Goal: Task Accomplishment & Management: Use online tool/utility

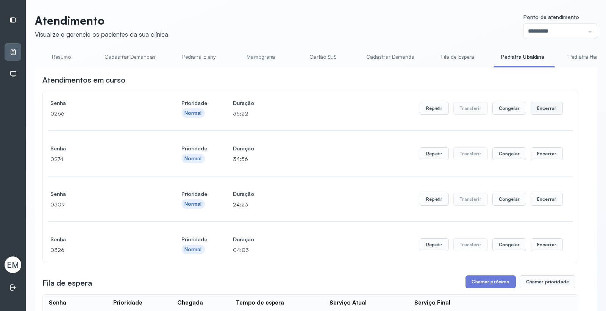
click at [546, 108] on button "Encerrar" at bounding box center [547, 108] width 32 height 13
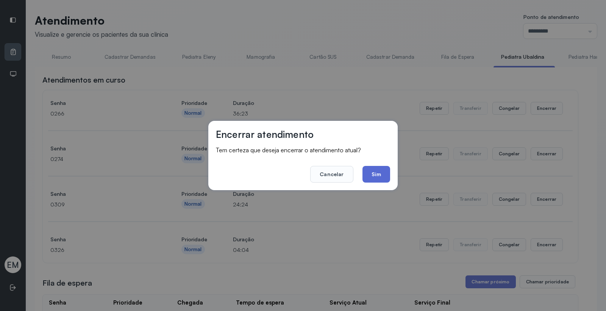
click at [386, 178] on button "Sim" at bounding box center [377, 174] width 28 height 17
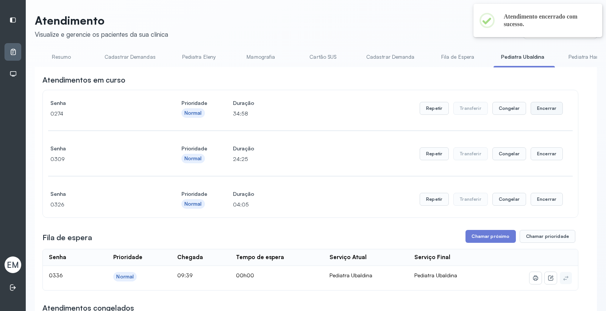
click at [538, 114] on button "Encerrar" at bounding box center [547, 108] width 32 height 13
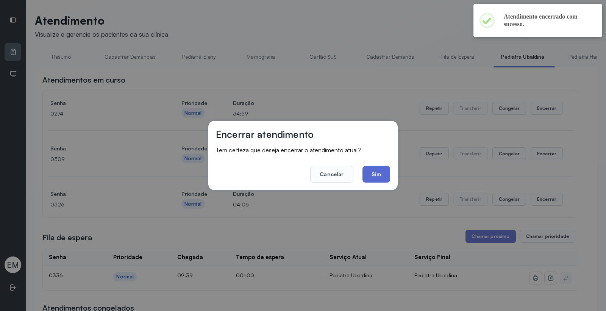
click at [380, 174] on button "Sim" at bounding box center [377, 174] width 28 height 17
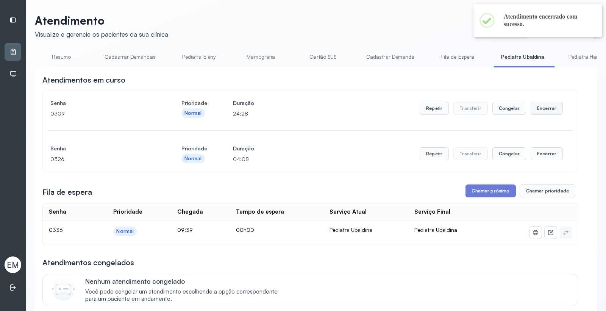
drag, startPoint x: 542, startPoint y: 108, endPoint x: 538, endPoint y: 110, distance: 4.4
click at [538, 110] on button "Encerrar" at bounding box center [547, 108] width 32 height 13
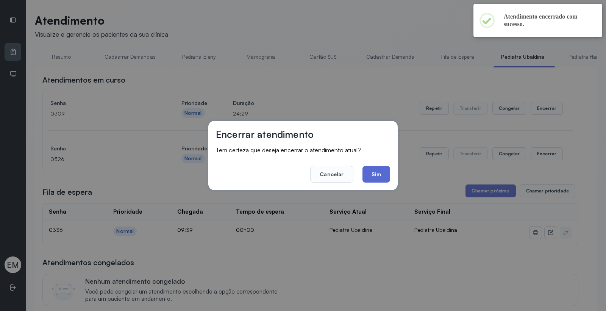
click at [384, 172] on button "Sim" at bounding box center [377, 174] width 28 height 17
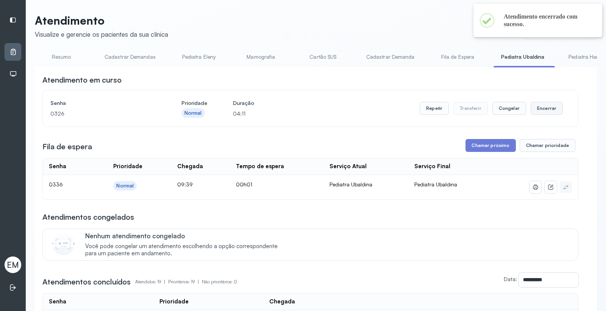
click at [540, 109] on button "Encerrar" at bounding box center [547, 108] width 32 height 13
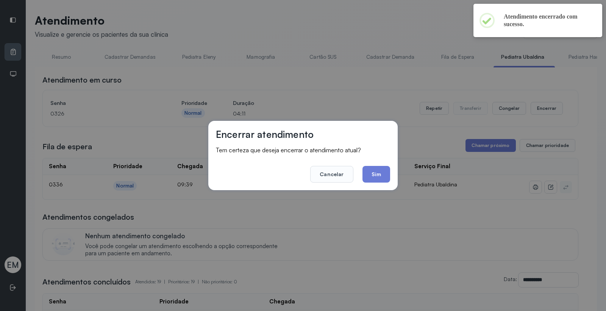
click at [392, 175] on div "Encerrar atendimento Tem certeza que deseja encerrar o atendimento atual? Cance…" at bounding box center [302, 155] width 189 height 69
click at [387, 174] on button "Sim" at bounding box center [377, 174] width 28 height 17
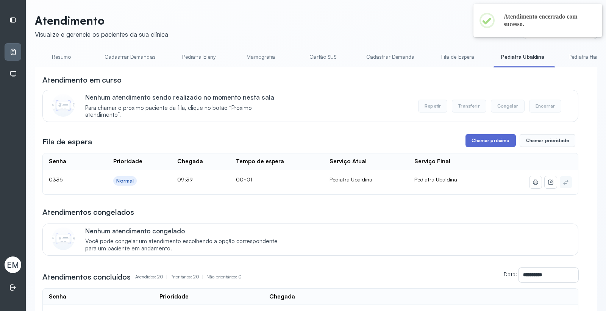
click at [488, 142] on button "Chamar próximo" at bounding box center [491, 140] width 50 height 13
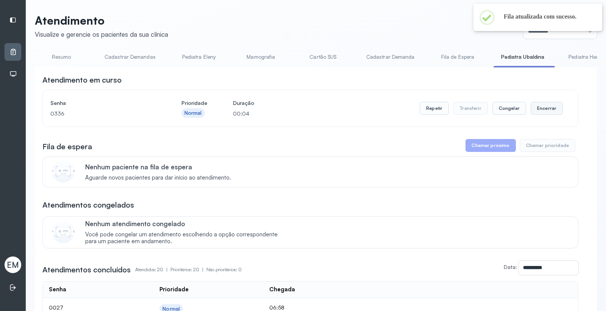
click at [544, 111] on button "Encerrar" at bounding box center [547, 108] width 32 height 13
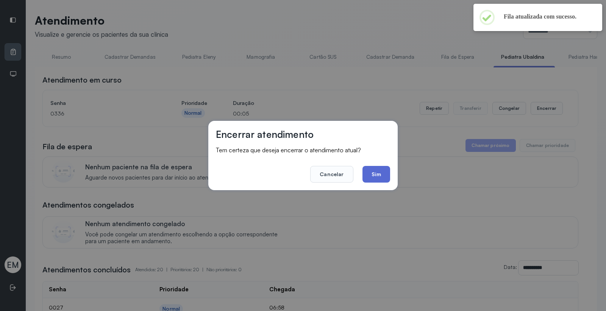
click at [370, 173] on button "Sim" at bounding box center [377, 174] width 28 height 17
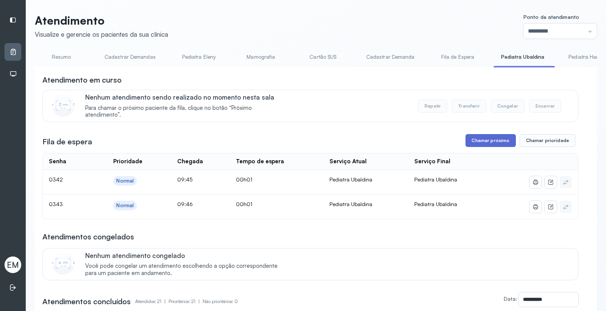
click at [480, 142] on button "Chamar próximo" at bounding box center [491, 140] width 50 height 13
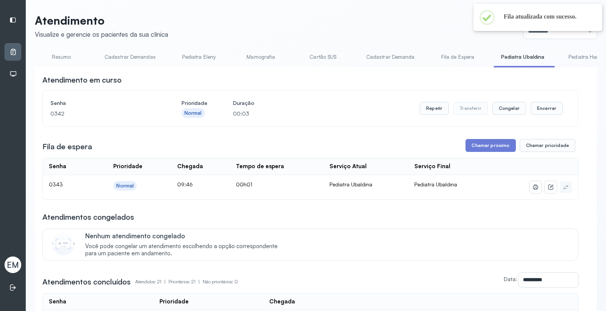
click at [67, 58] on link "Resumo" at bounding box center [61, 57] width 53 height 13
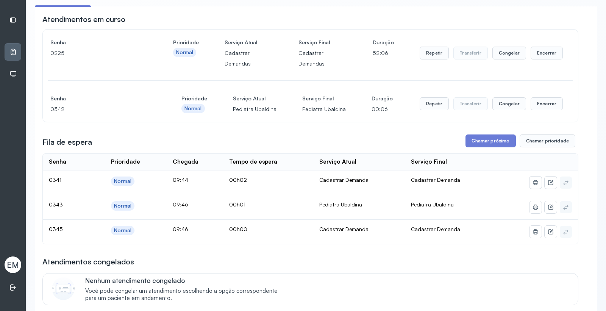
scroll to position [42, 0]
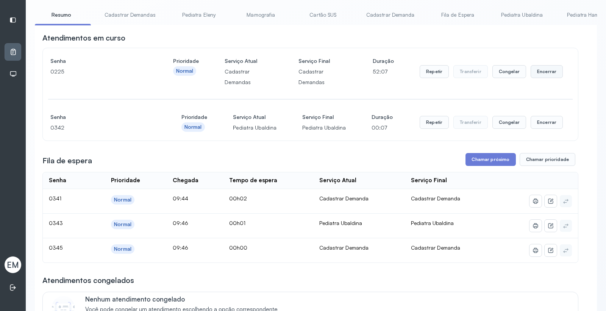
click at [550, 71] on button "Encerrar" at bounding box center [547, 71] width 32 height 13
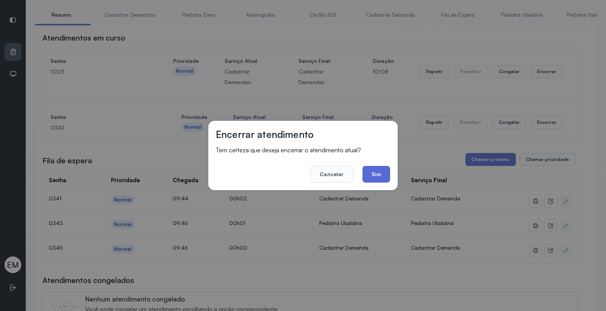
click at [369, 170] on button "Sim" at bounding box center [377, 174] width 28 height 17
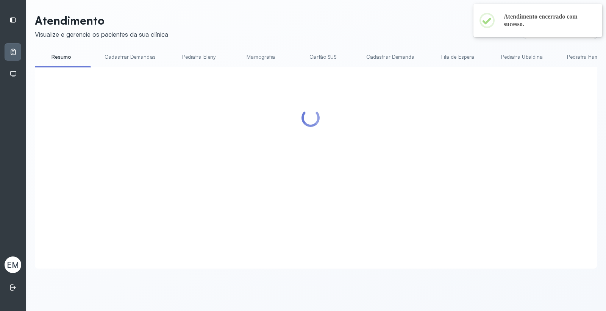
scroll to position [0, 0]
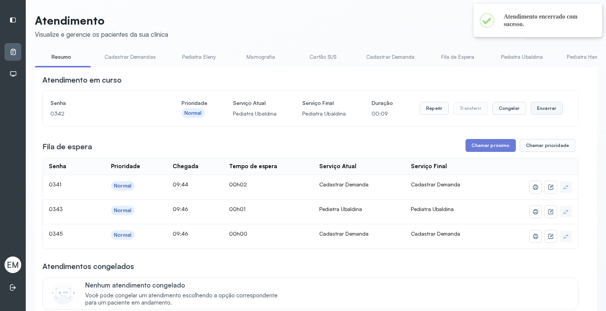
click at [537, 111] on button "Encerrar" at bounding box center [547, 108] width 32 height 13
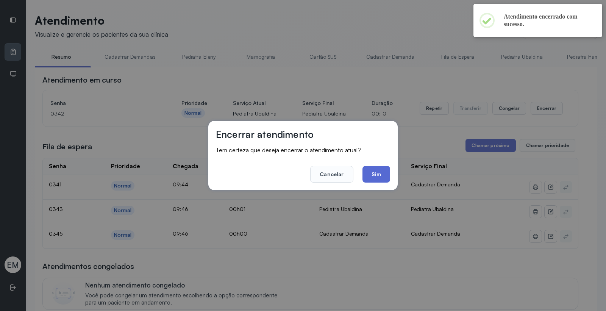
click at [378, 178] on button "Sim" at bounding box center [377, 174] width 28 height 17
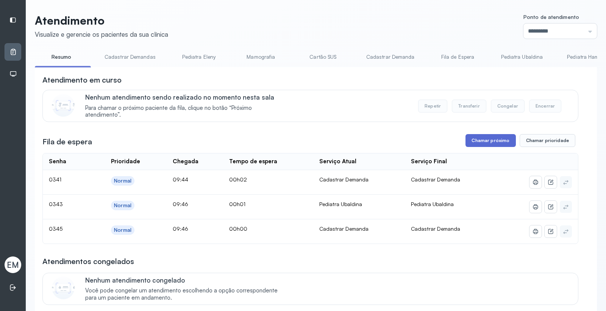
click at [475, 145] on button "Chamar próximo" at bounding box center [491, 140] width 50 height 13
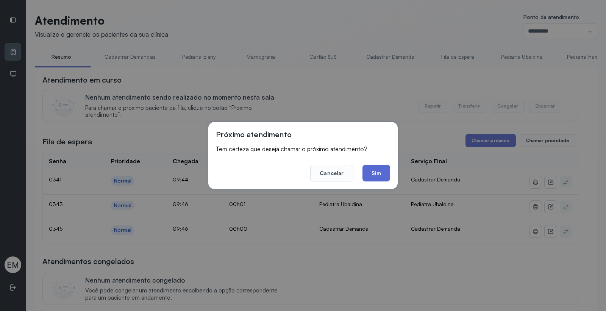
click at [366, 175] on button "Sim" at bounding box center [377, 173] width 28 height 17
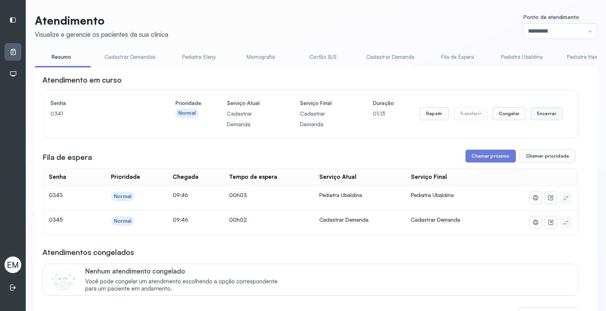
click at [544, 113] on button "Encerrar" at bounding box center [547, 113] width 32 height 13
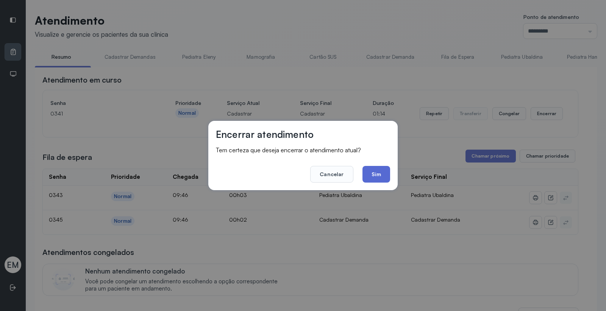
click at [381, 178] on button "Sim" at bounding box center [377, 174] width 28 height 17
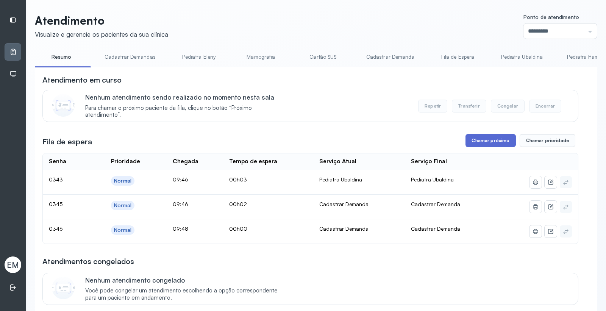
click at [489, 143] on button "Chamar próximo" at bounding box center [491, 140] width 50 height 13
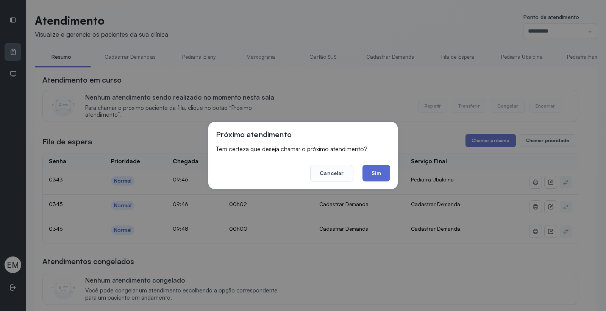
click at [383, 170] on button "Sim" at bounding box center [377, 173] width 28 height 17
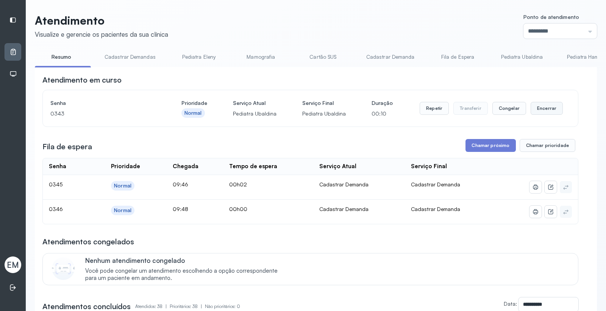
click at [541, 106] on button "Encerrar" at bounding box center [547, 108] width 32 height 13
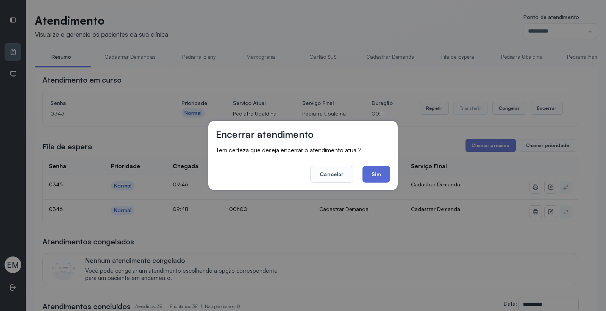
click at [380, 168] on button "Sim" at bounding box center [377, 174] width 28 height 17
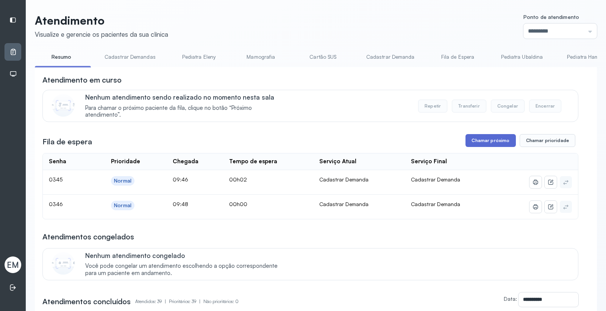
click at [466, 139] on button "Chamar próximo" at bounding box center [491, 140] width 50 height 13
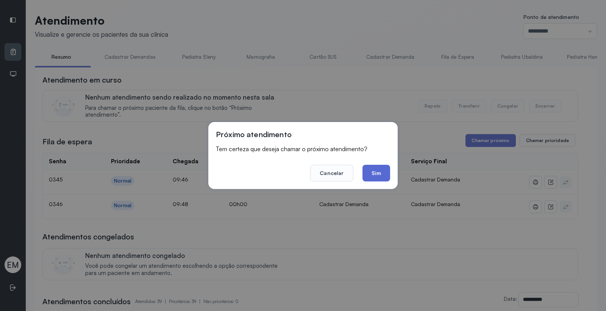
click at [373, 172] on button "Sim" at bounding box center [377, 173] width 28 height 17
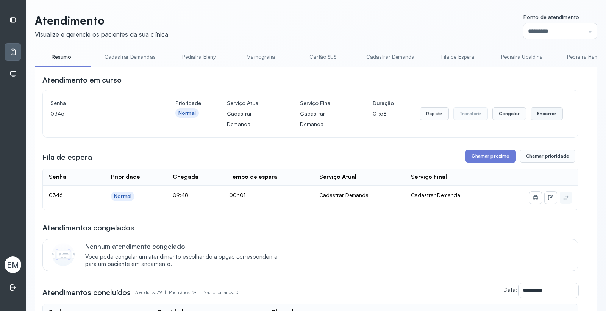
click at [536, 114] on button "Encerrar" at bounding box center [547, 113] width 32 height 13
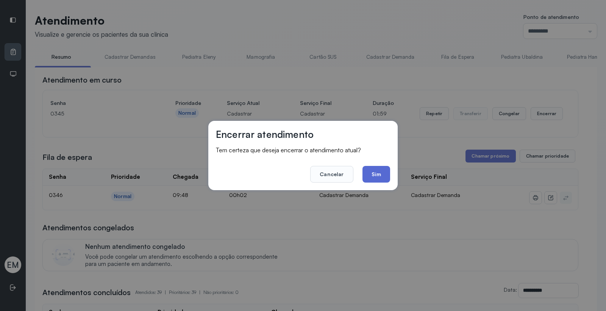
click at [370, 178] on button "Sim" at bounding box center [377, 174] width 28 height 17
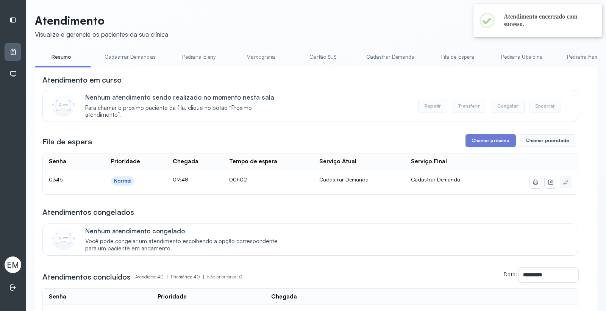
click at [491, 141] on button "Chamar próximo" at bounding box center [491, 140] width 50 height 13
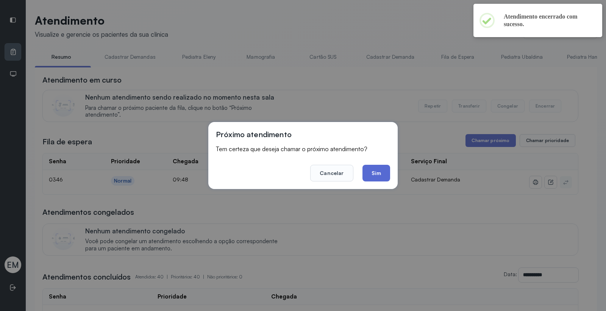
click at [371, 175] on button "Sim" at bounding box center [377, 173] width 28 height 17
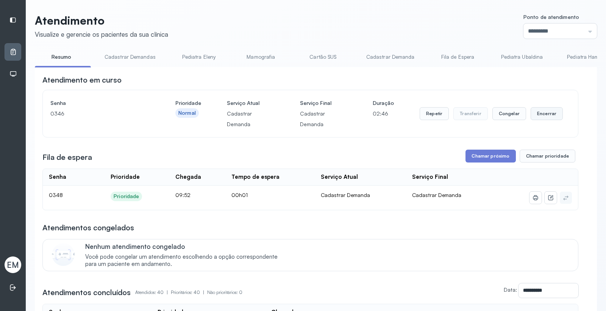
click at [536, 114] on button "Encerrar" at bounding box center [547, 113] width 32 height 13
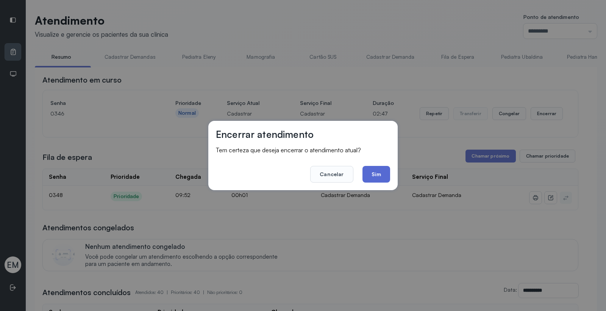
click at [372, 171] on button "Sim" at bounding box center [377, 174] width 28 height 17
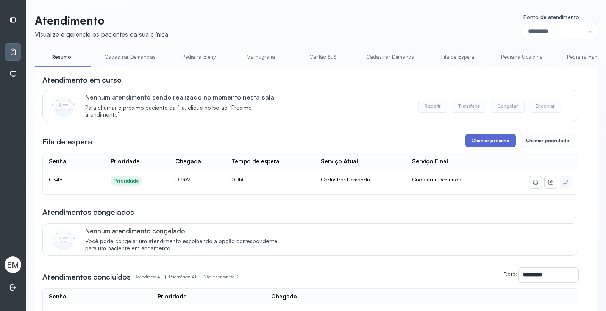
click at [483, 141] on button "Chamar próximo" at bounding box center [491, 140] width 50 height 13
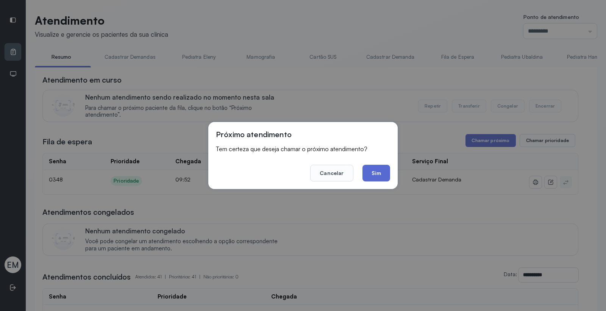
click at [378, 166] on button "Sim" at bounding box center [377, 173] width 28 height 17
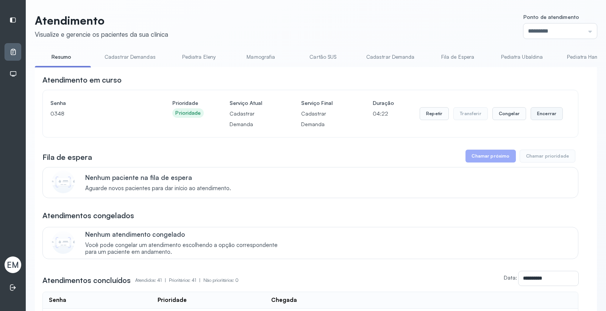
click at [545, 111] on button "Encerrar" at bounding box center [547, 113] width 32 height 13
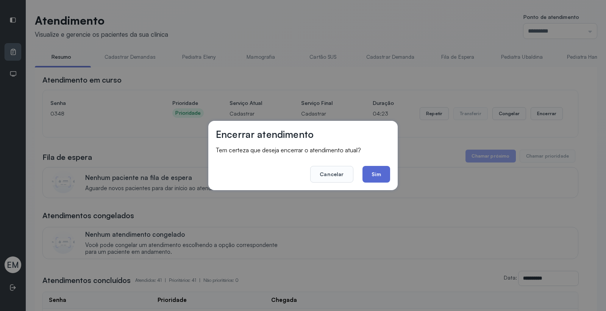
click at [382, 171] on button "Sim" at bounding box center [377, 174] width 28 height 17
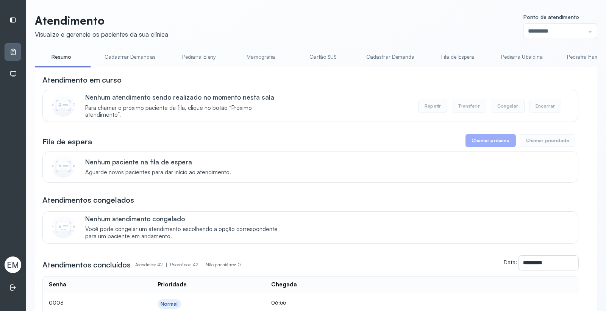
click at [60, 57] on link "Resumo" at bounding box center [61, 57] width 53 height 13
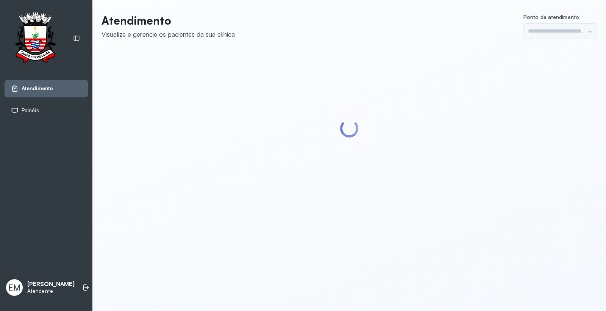
type input "*********"
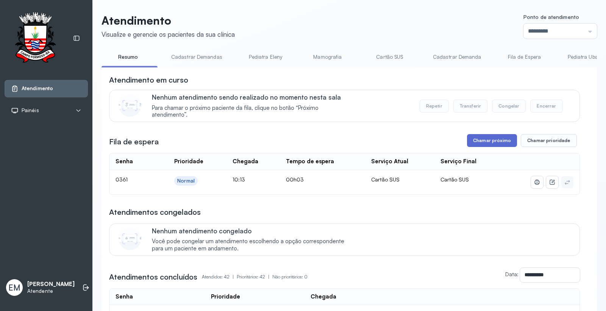
click at [472, 139] on button "Chamar próximo" at bounding box center [492, 140] width 50 height 13
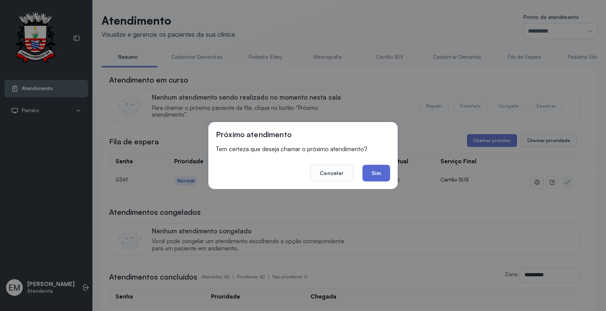
click at [370, 176] on button "Sim" at bounding box center [377, 173] width 28 height 17
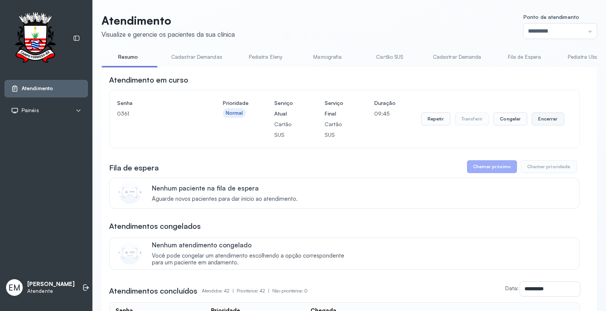
click at [545, 114] on button "Encerrar" at bounding box center [548, 119] width 32 height 13
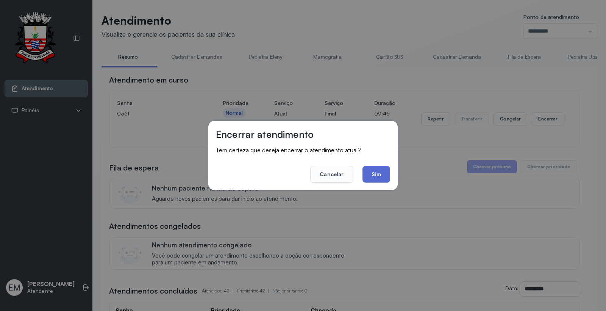
click at [387, 172] on button "Sim" at bounding box center [377, 174] width 28 height 17
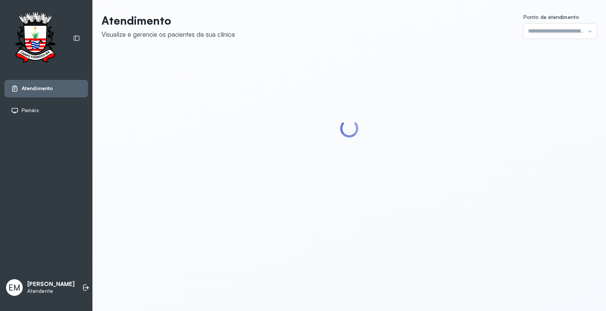
type input "*********"
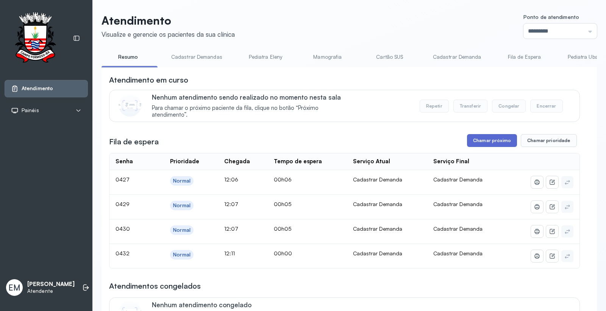
click at [477, 142] on button "Chamar próximo" at bounding box center [492, 140] width 50 height 13
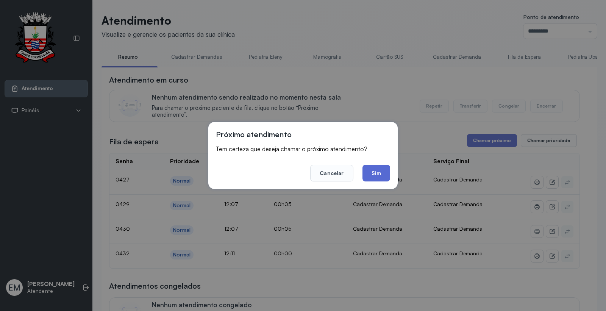
click at [375, 173] on button "Sim" at bounding box center [377, 173] width 28 height 17
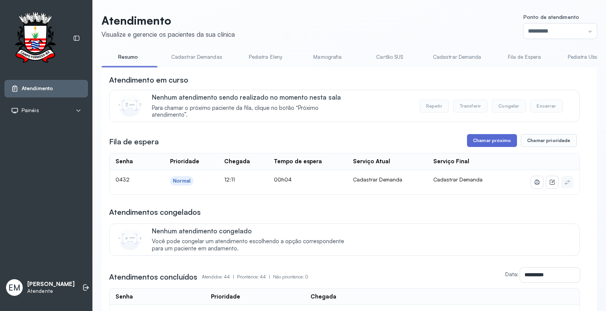
click at [487, 139] on button "Chamar próximo" at bounding box center [492, 140] width 50 height 13
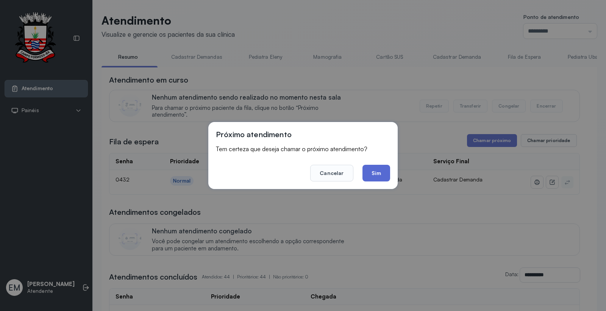
click at [384, 173] on button "Sim" at bounding box center [377, 173] width 28 height 17
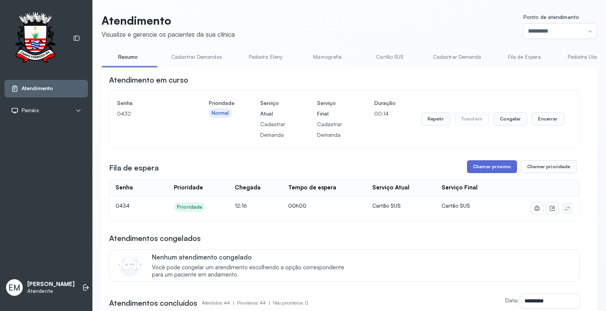
click at [484, 173] on button "Chamar próximo" at bounding box center [492, 166] width 50 height 13
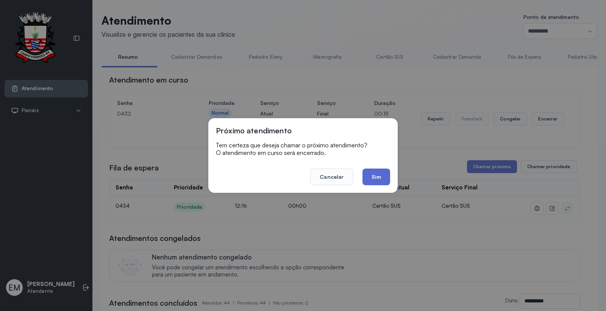
click at [381, 170] on footer "Cancelar Sim" at bounding box center [303, 171] width 174 height 27
drag, startPoint x: 381, startPoint y: 170, endPoint x: 376, endPoint y: 189, distance: 18.7
click at [376, 189] on div "Próximo atendimento Tem certeza que deseja chamar o próximo atendimento? O aten…" at bounding box center [302, 155] width 189 height 75
click at [377, 175] on button "Sim" at bounding box center [377, 177] width 28 height 17
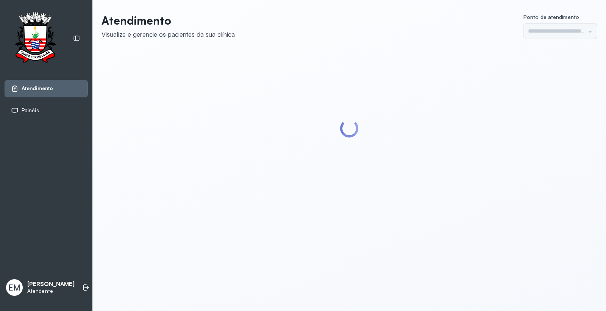
type input "*********"
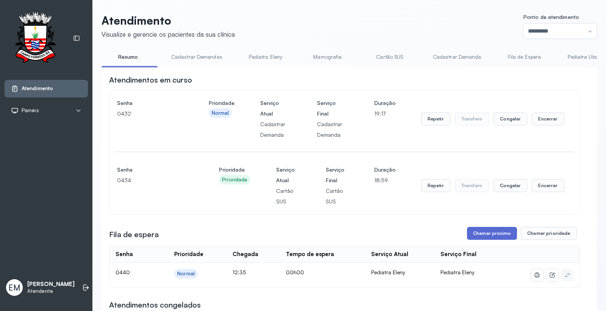
click at [493, 236] on button "Chamar próximo" at bounding box center [492, 233] width 50 height 13
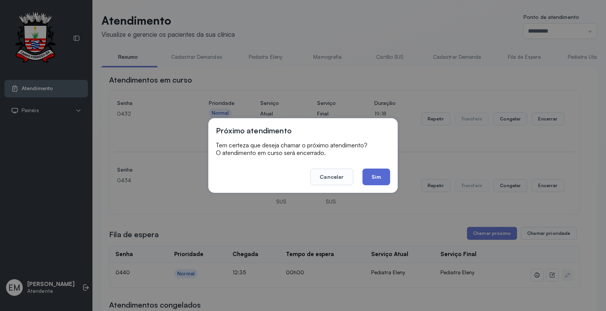
click at [376, 180] on button "Sim" at bounding box center [377, 177] width 28 height 17
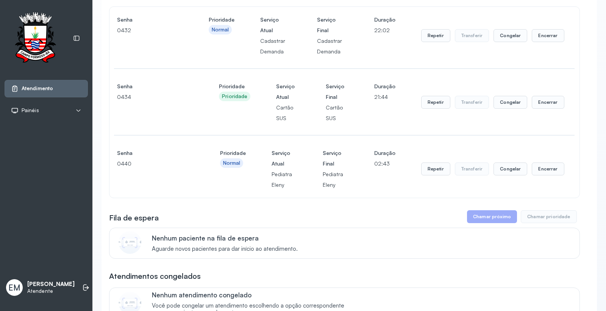
scroll to position [84, 0]
click at [551, 104] on button "Encerrar" at bounding box center [548, 101] width 32 height 13
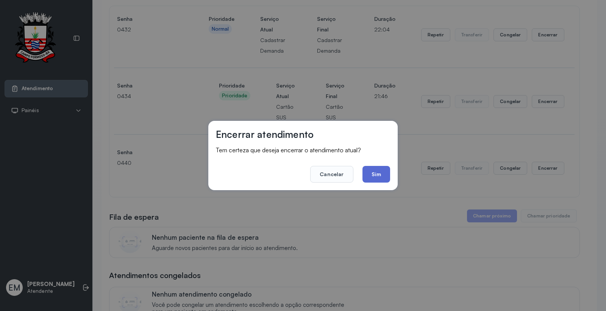
click at [374, 175] on button "Sim" at bounding box center [377, 174] width 28 height 17
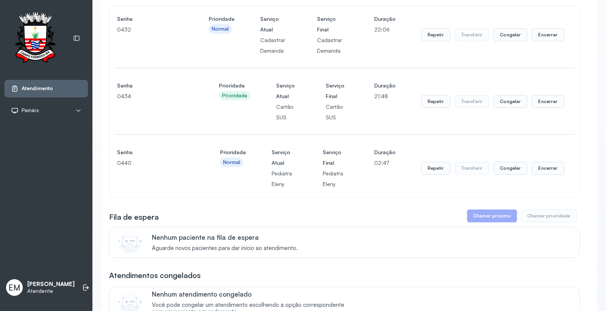
scroll to position [0, 0]
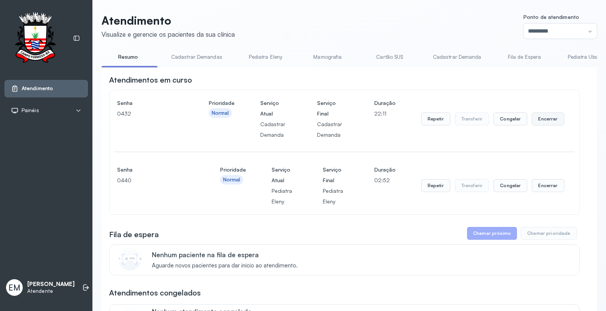
click at [548, 123] on button "Encerrar" at bounding box center [548, 119] width 32 height 13
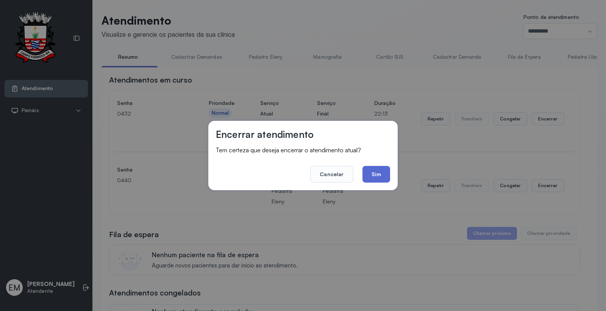
click at [383, 173] on button "Sim" at bounding box center [377, 174] width 28 height 17
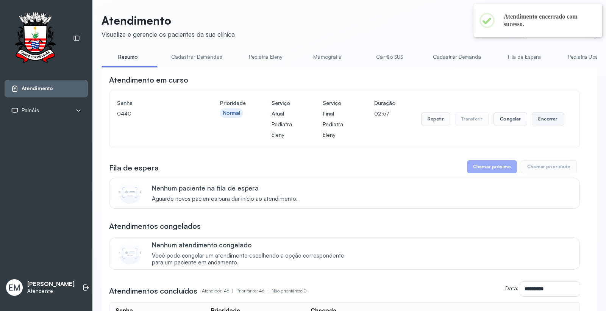
click at [548, 122] on button "Encerrar" at bounding box center [548, 119] width 32 height 13
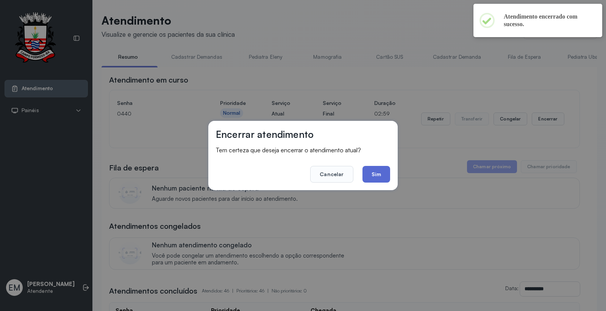
click at [382, 169] on button "Sim" at bounding box center [377, 174] width 28 height 17
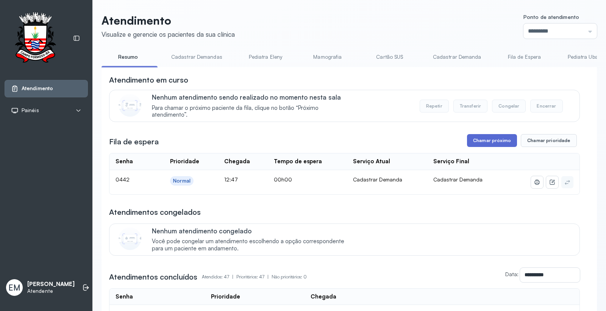
click at [485, 139] on button "Chamar próximo" at bounding box center [492, 140] width 50 height 13
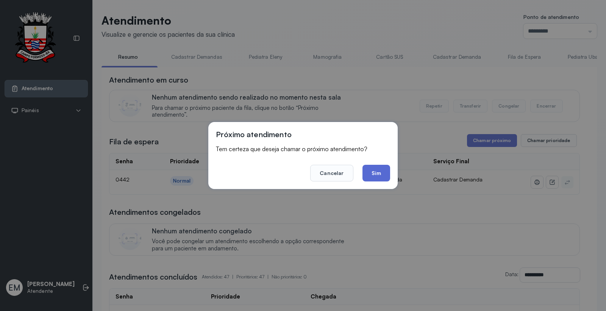
click at [382, 170] on button "Sim" at bounding box center [377, 173] width 28 height 17
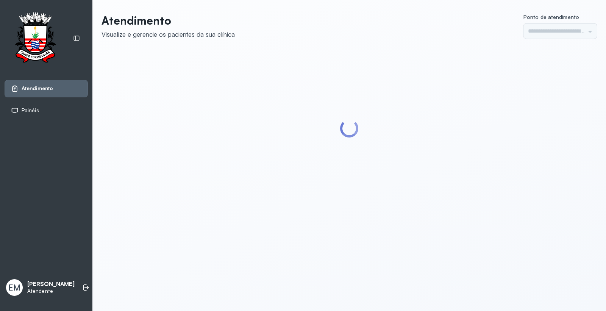
type input "*********"
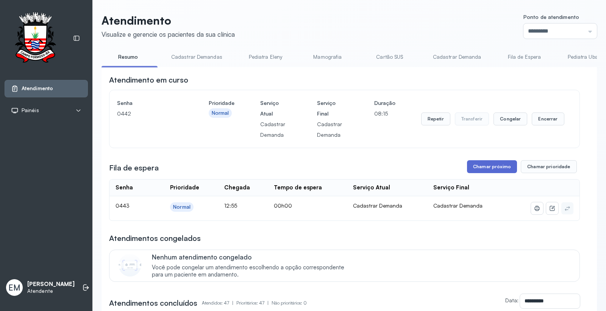
click at [503, 168] on button "Chamar próximo" at bounding box center [492, 166] width 50 height 13
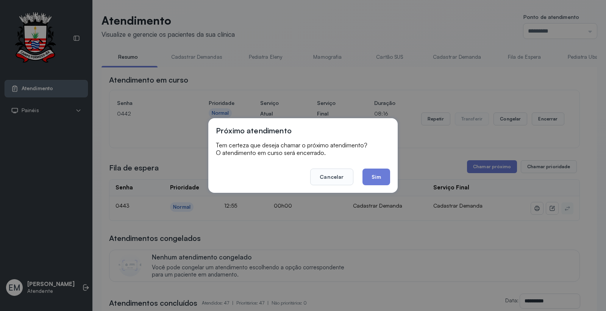
click at [377, 175] on button "Sim" at bounding box center [377, 177] width 28 height 17
